Goal: Transaction & Acquisition: Purchase product/service

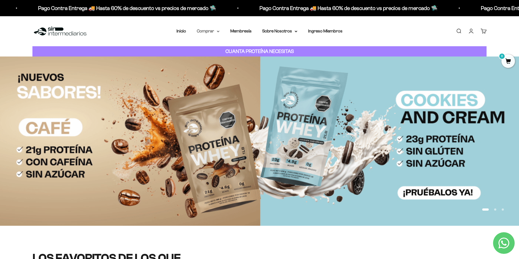
click at [216, 30] on summary "Comprar" at bounding box center [208, 31] width 23 height 7
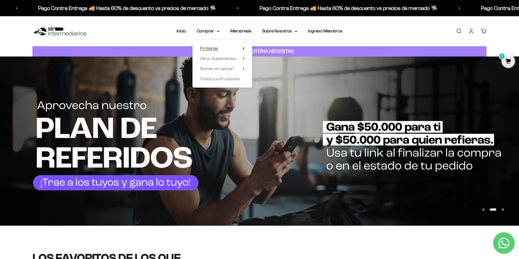
click at [223, 47] on summary "Proteínas" at bounding box center [222, 48] width 45 height 7
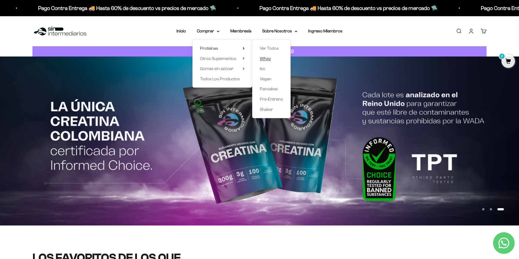
click at [270, 58] on span "Whey" at bounding box center [265, 58] width 11 height 5
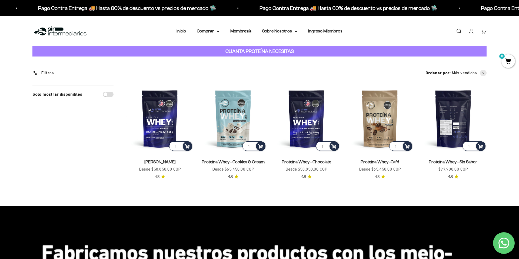
click at [446, 118] on img at bounding box center [453, 118] width 67 height 67
